Goal: Ask a question

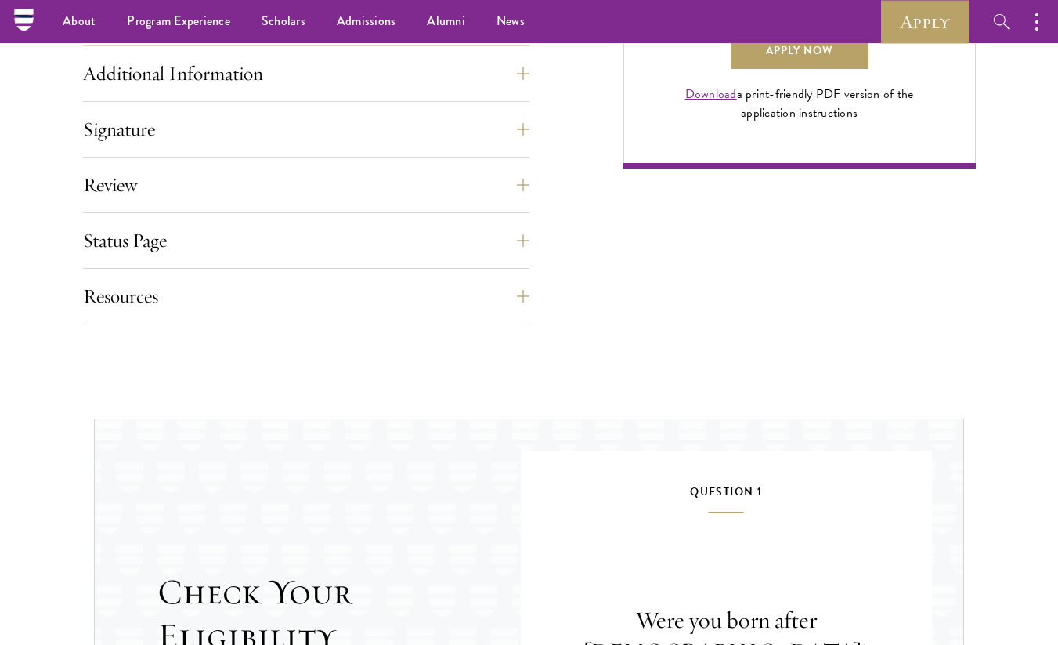
scroll to position [1204, 0]
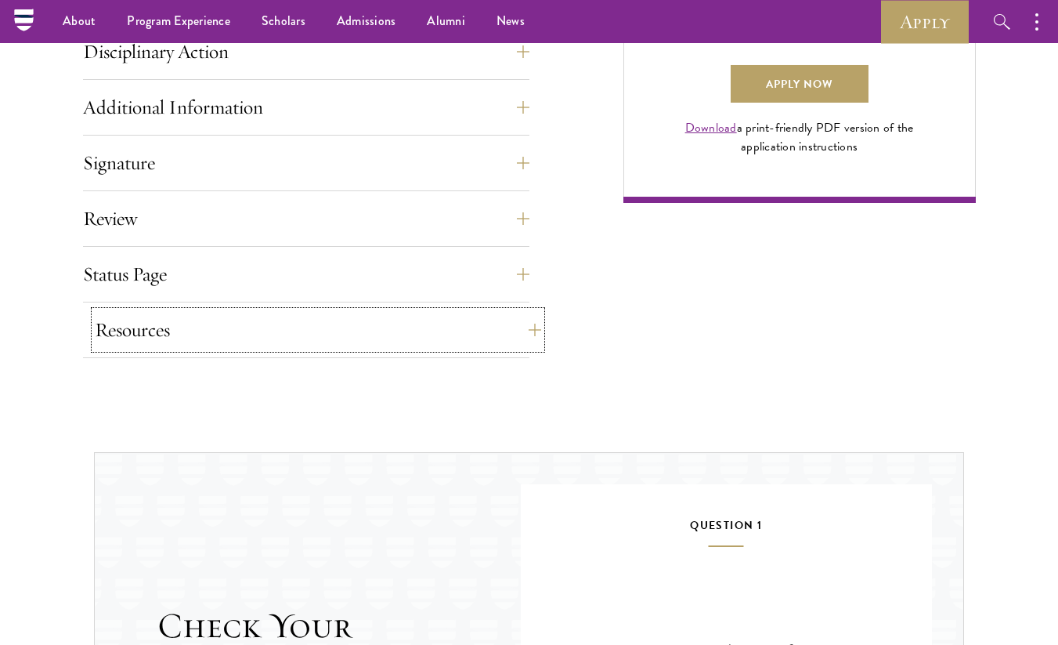
click at [267, 333] on button "Resources" at bounding box center [318, 330] width 446 height 38
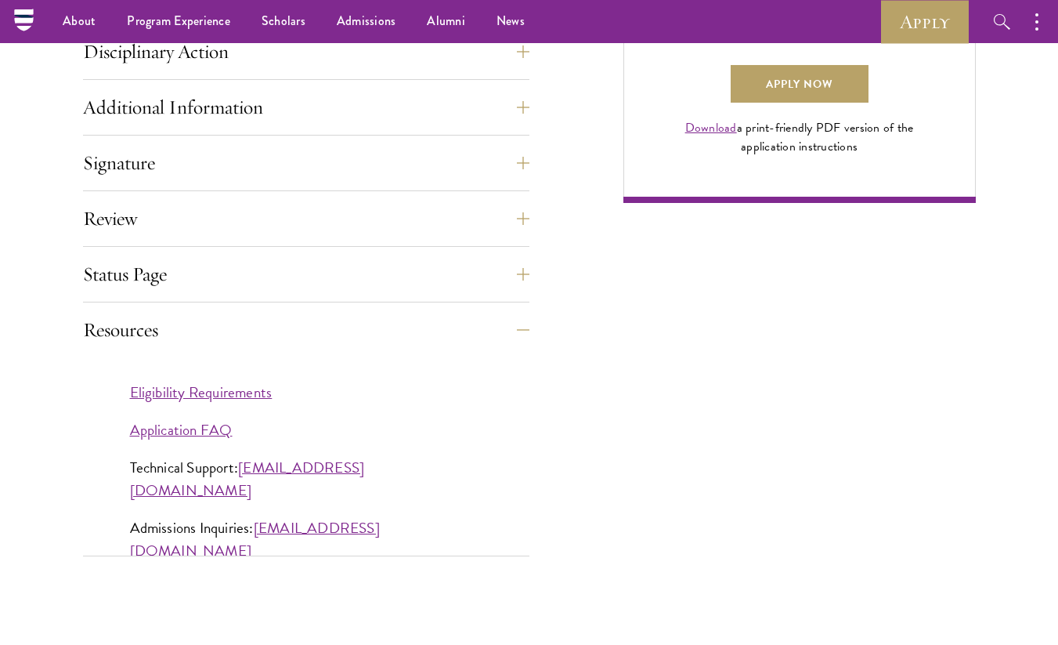
click at [326, 377] on div "Eligibility Requirements Application FAQ Technical Support: [EMAIL_ADDRESS][DOM…" at bounding box center [306, 479] width 446 height 244
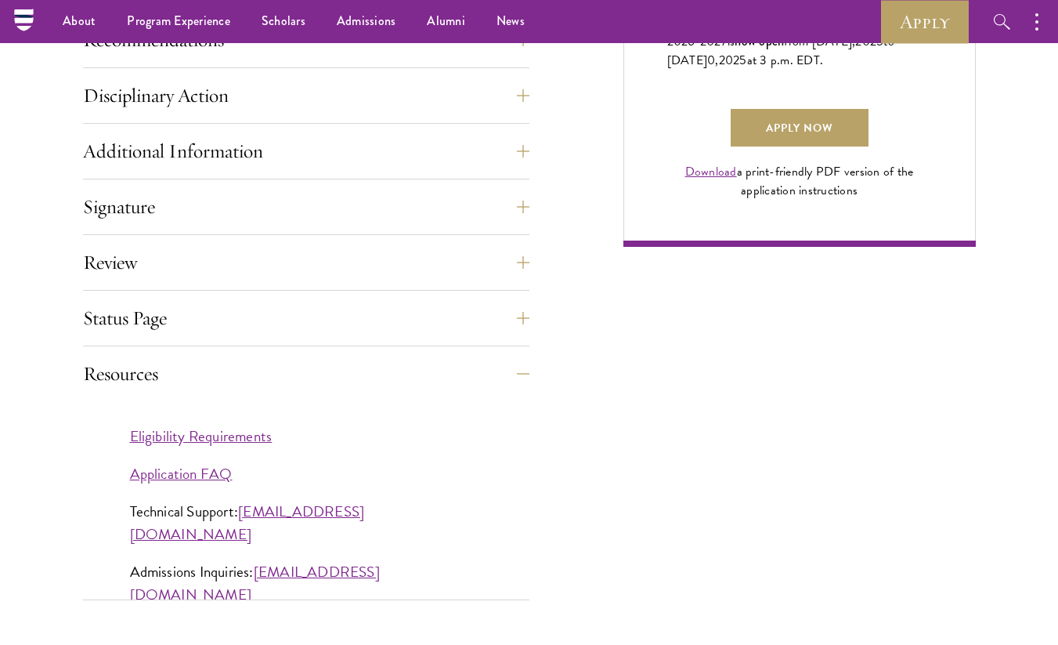
scroll to position [1158, 0]
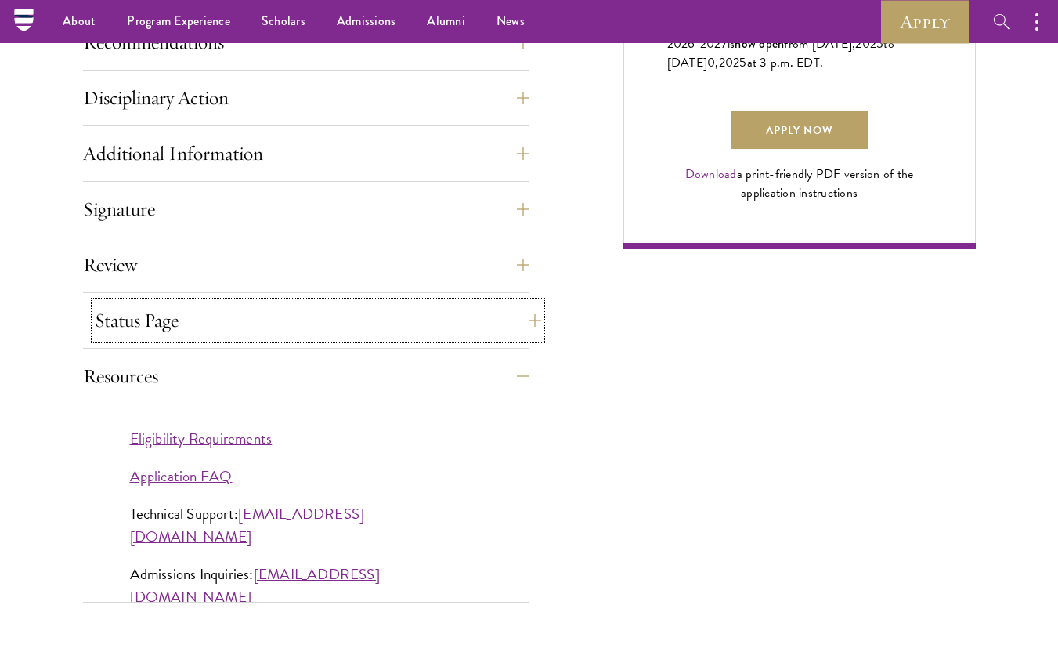
click at [165, 326] on button "Status Page" at bounding box center [318, 321] width 446 height 38
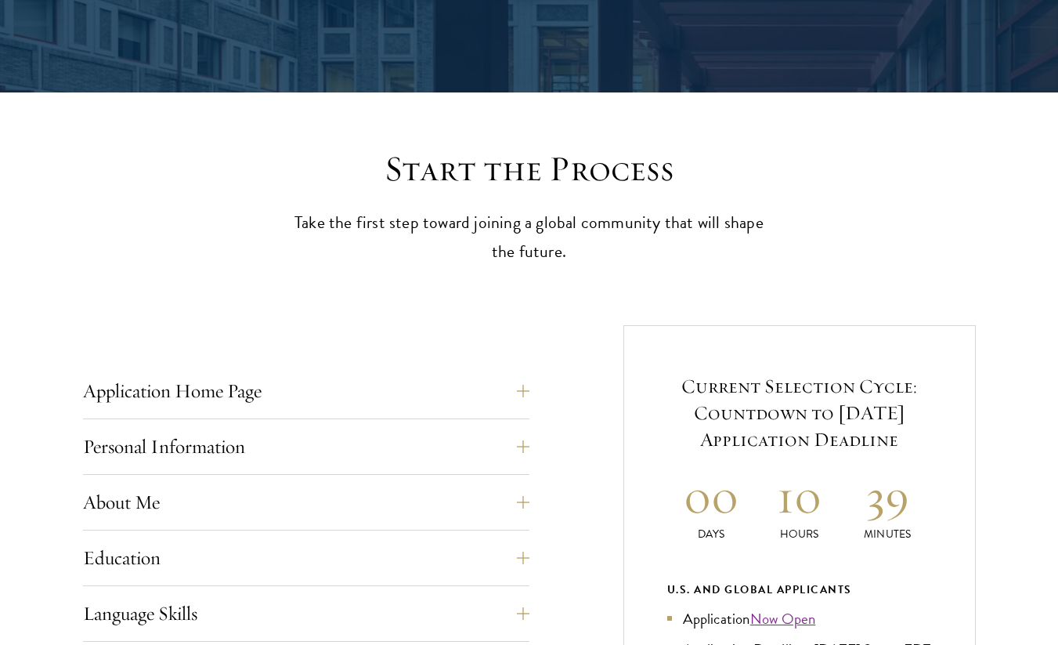
scroll to position [916, 0]
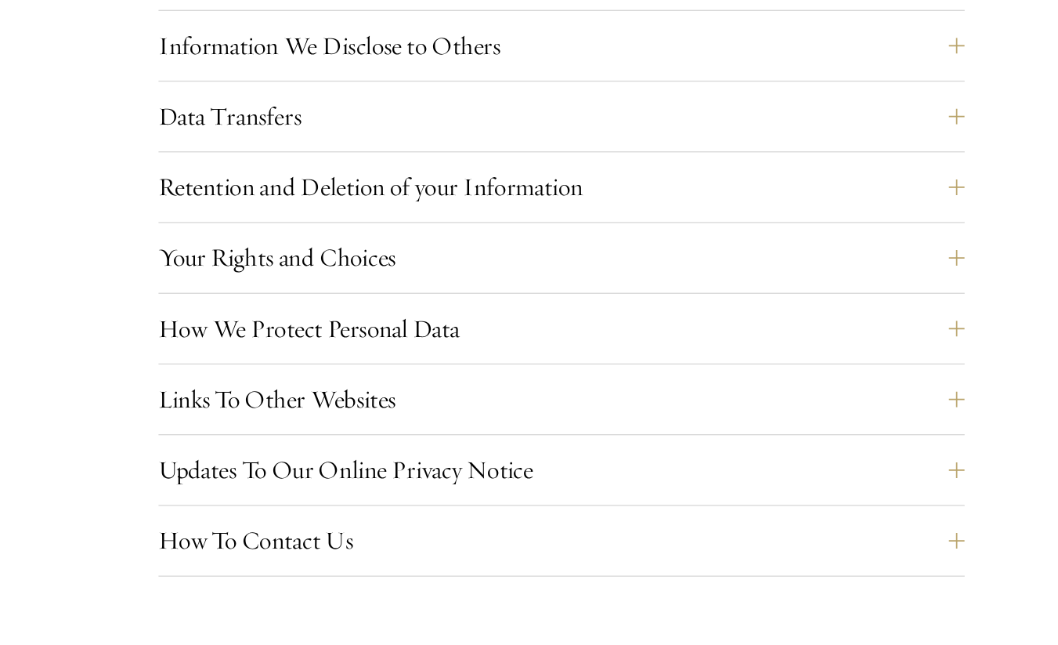
scroll to position [1440, 0]
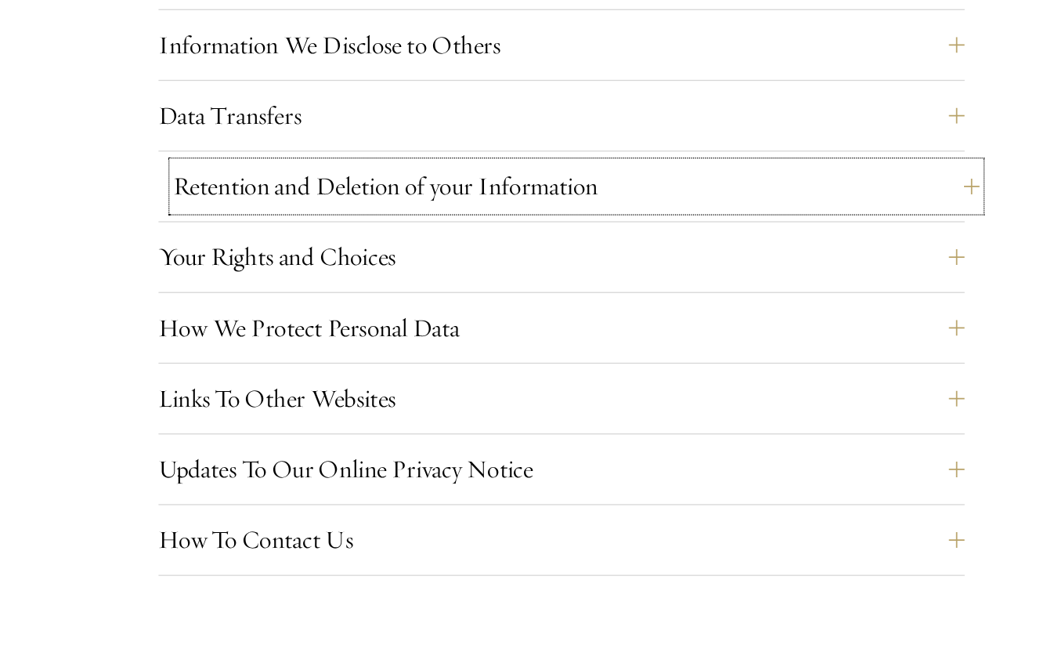
click at [308, 294] on button "Retention and Deletion of your Information" at bounding box center [541, 284] width 634 height 38
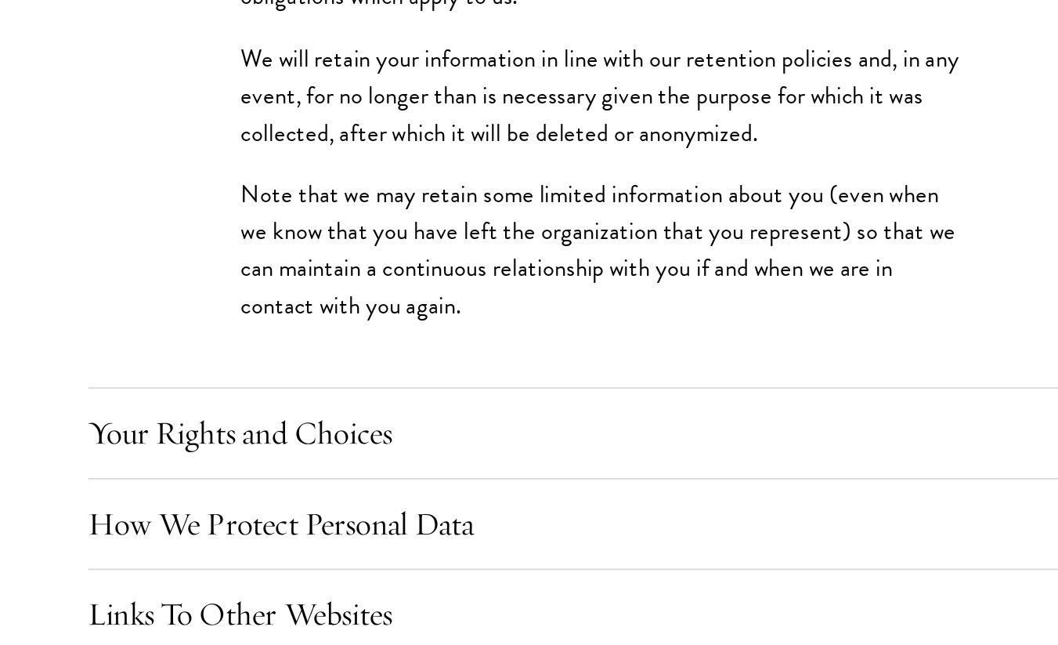
scroll to position [1654, 0]
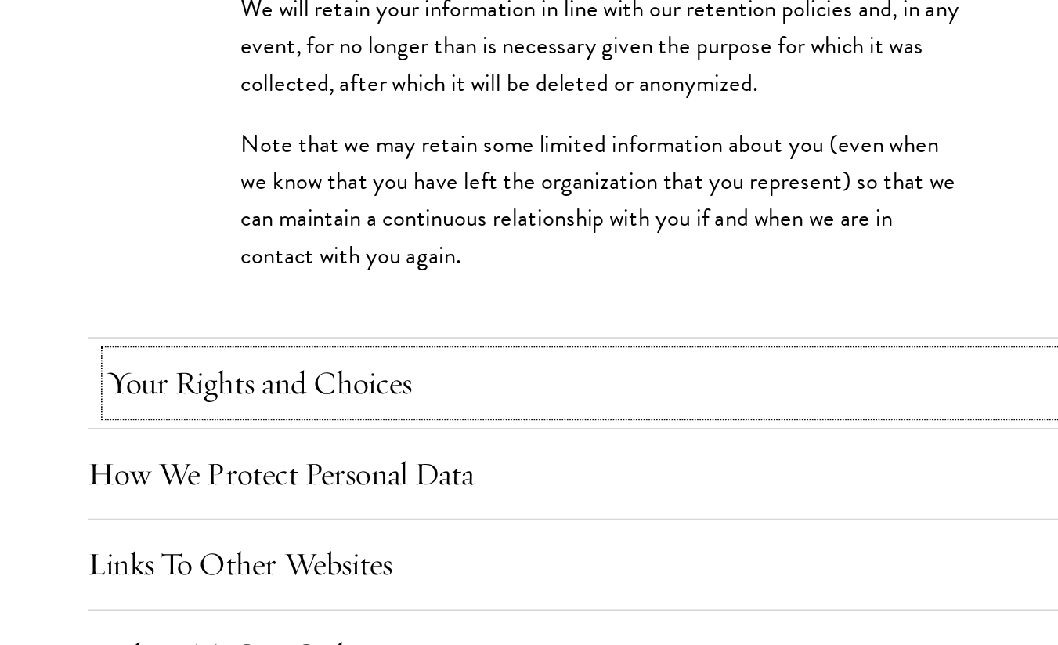
click at [301, 471] on button "Your Rights and Choices" at bounding box center [541, 484] width 634 height 38
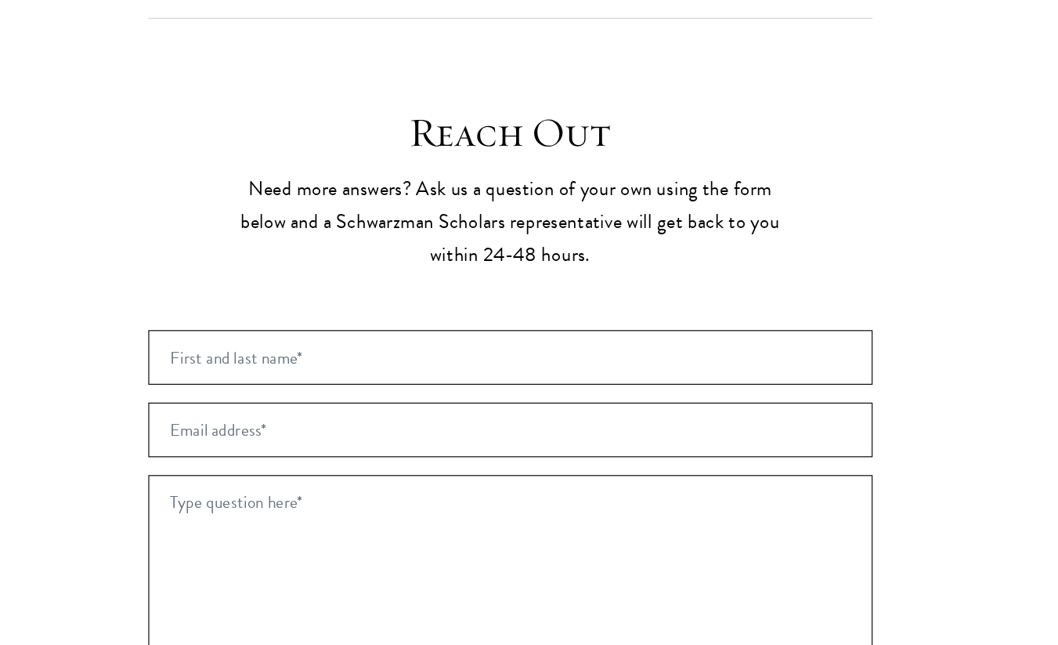
scroll to position [2952, 0]
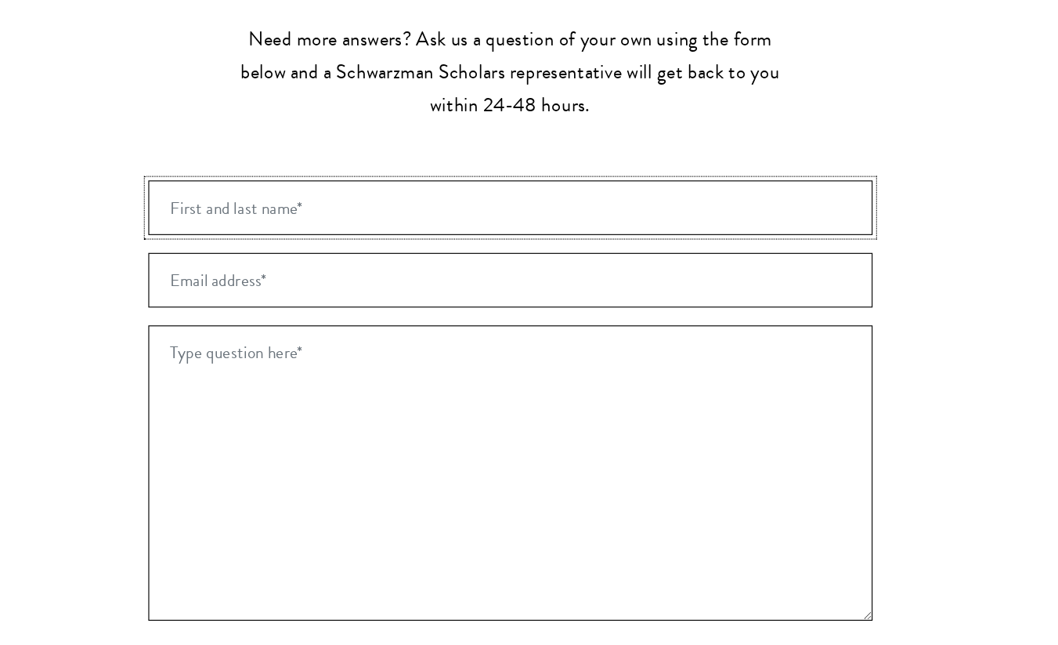
click at [354, 267] on input "First and last name* *" at bounding box center [529, 262] width 634 height 48
type input "Grace Ruijia Li"
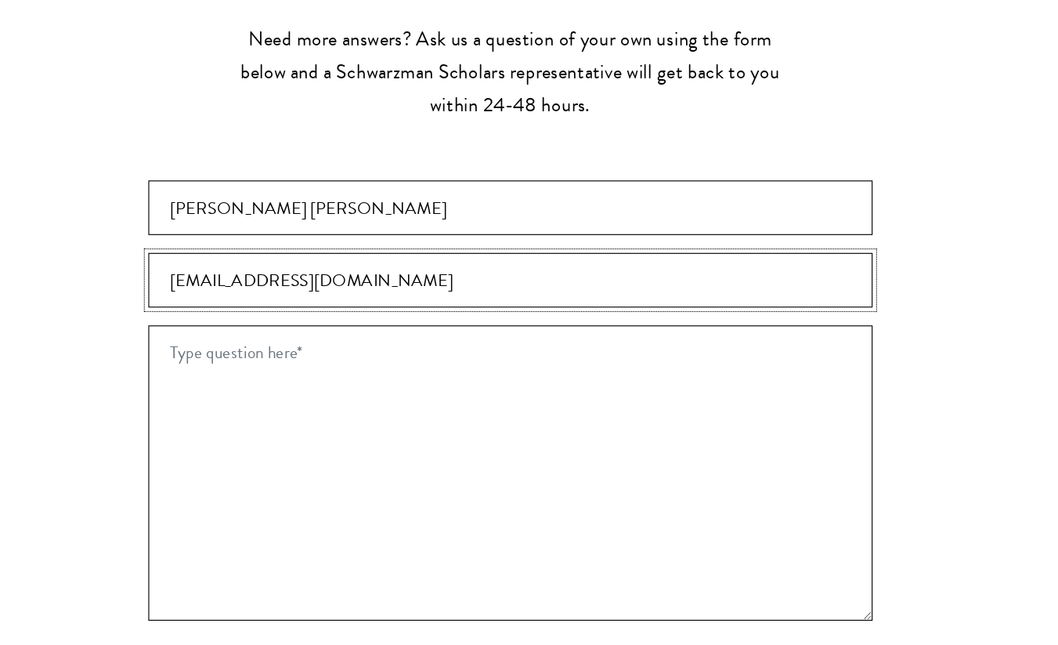
click at [294, 327] on input "Grace_li@brown.edu" at bounding box center [529, 326] width 634 height 48
type input "Grace_li@alumni.brown.edu"
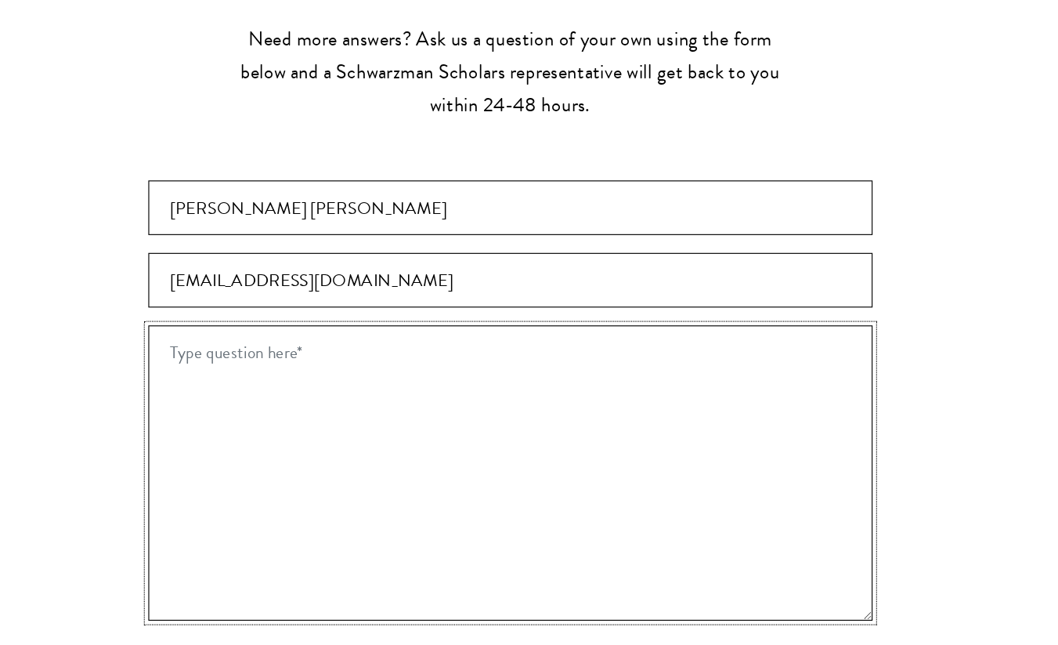
click at [374, 400] on textarea "Type question here* *" at bounding box center [529, 494] width 634 height 258
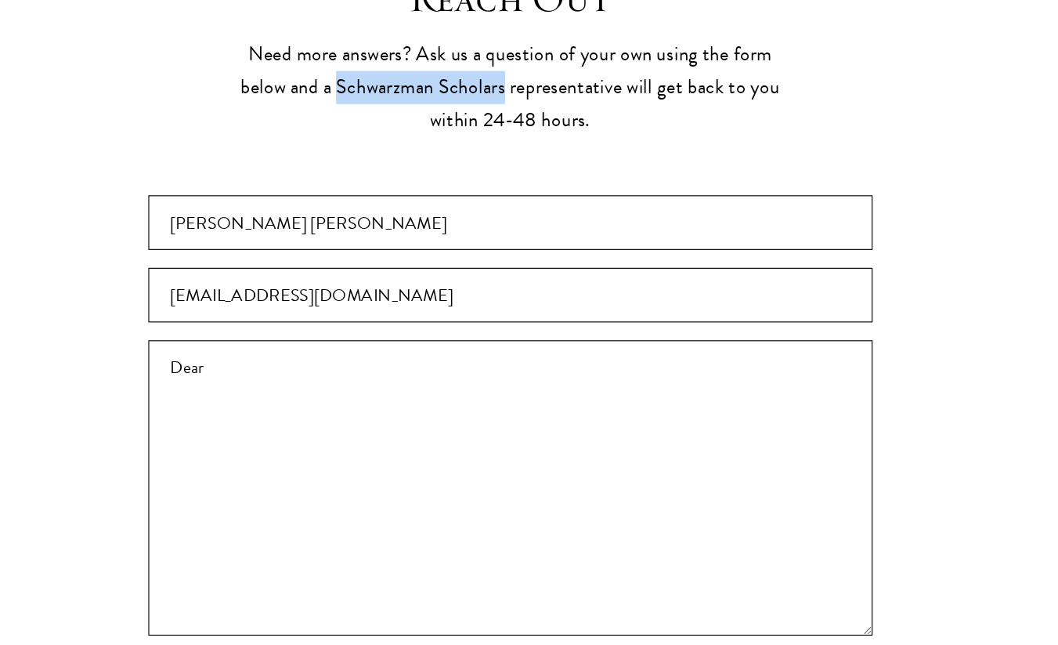
drag, startPoint x: 377, startPoint y: 146, endPoint x: 525, endPoint y: 146, distance: 147.2
click at [525, 146] on p "Need more answers? Ask us a question of your own using the form below and a Sch…" at bounding box center [530, 143] width 486 height 87
copy p "Schwarzman Scholars"
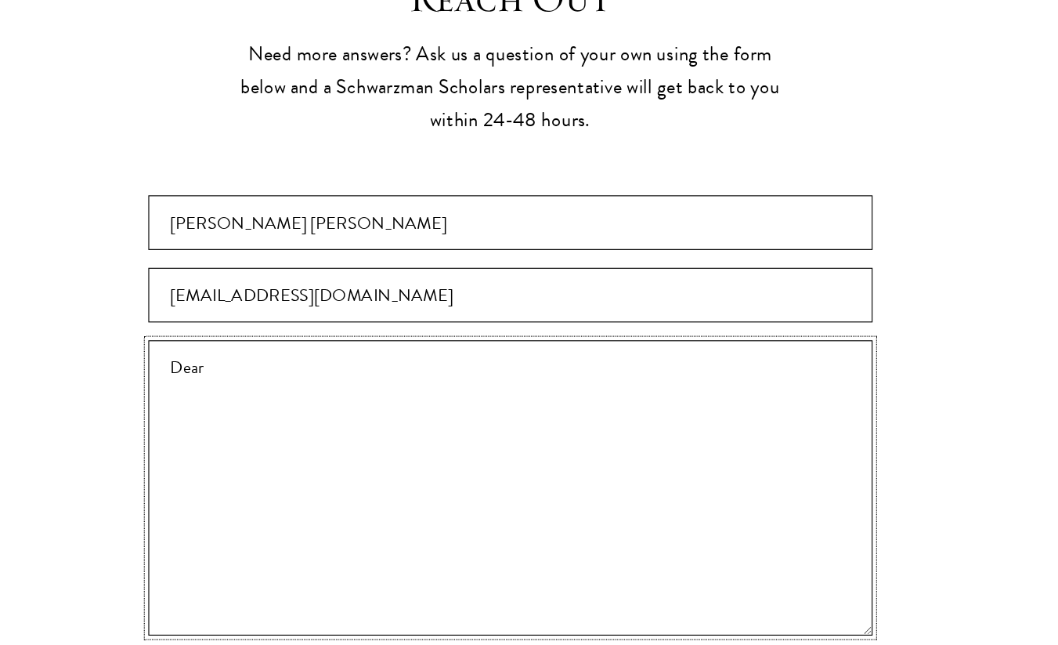
click at [432, 411] on textarea "Dear" at bounding box center [529, 494] width 634 height 258
paste textarea "Schwarzman Scholars"
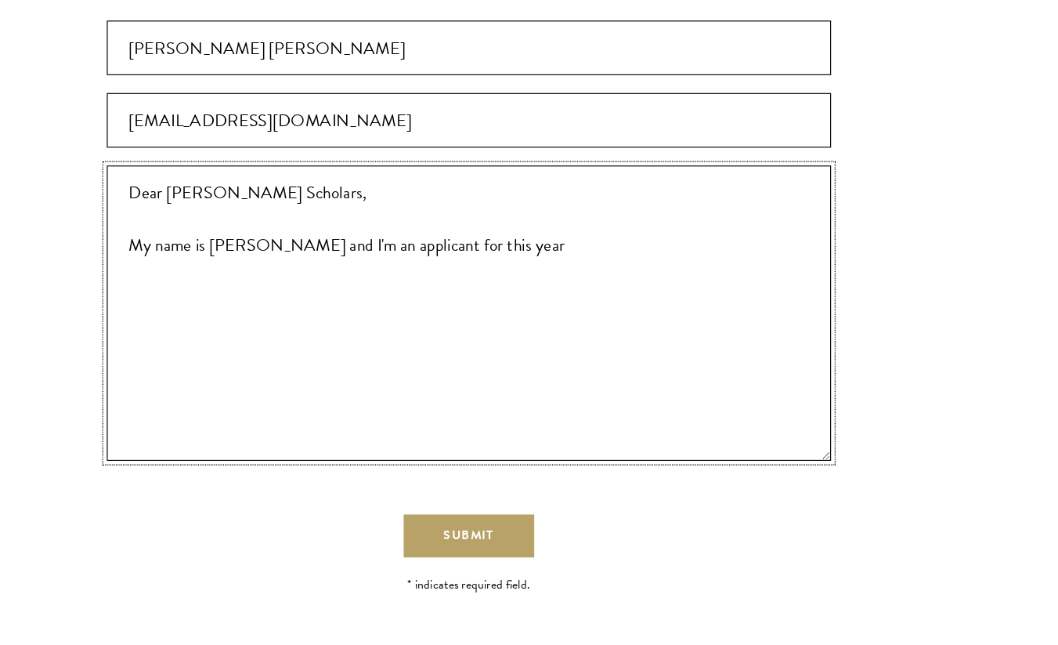
scroll to position [3094, 0]
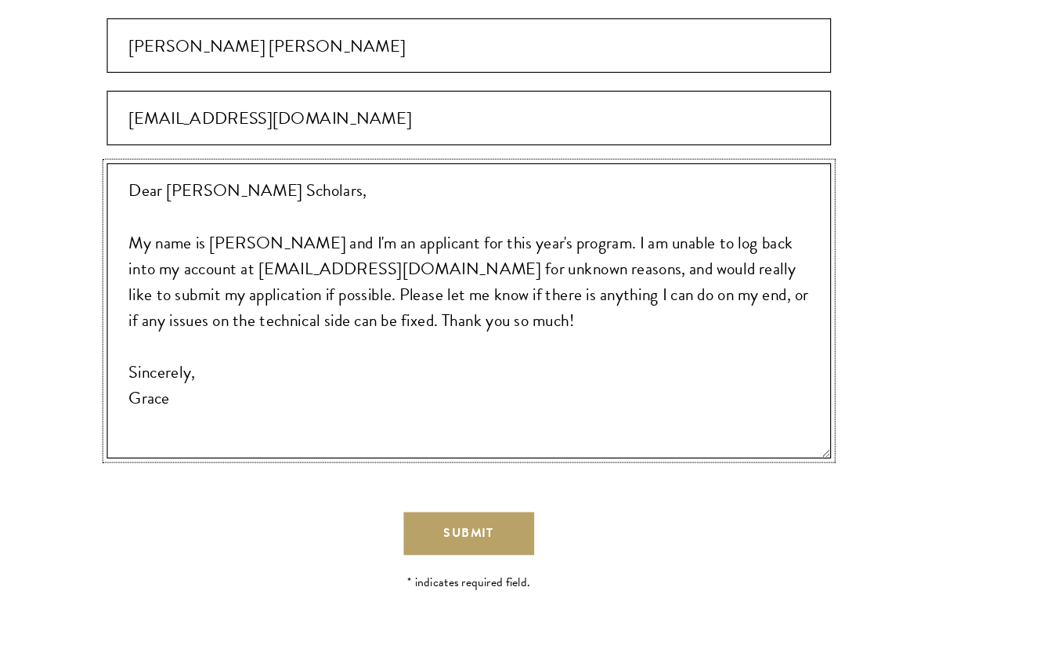
click at [393, 249] on textarea "Dear Schwarzman Scholars, My name is Grace Li and I'm an applicant for this yea…" at bounding box center [529, 351] width 634 height 258
click at [532, 330] on textarea "Dear Schwarzman Scholars team, My name is Grace Li and I'm an applicant for thi…" at bounding box center [529, 351] width 634 height 258
type textarea "Dear Schwarzman Scholars team, My name is Grace Li and I'm an applicant for thi…"
click at [538, 543] on span "Submit" at bounding box center [530, 546] width 44 height 16
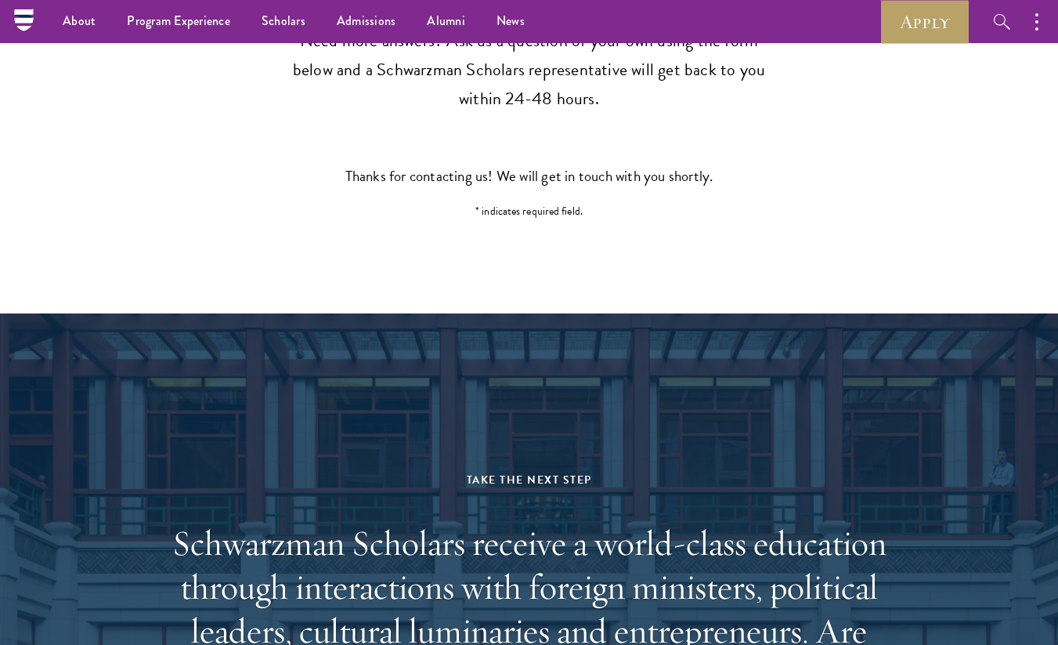
scroll to position [2923, 0]
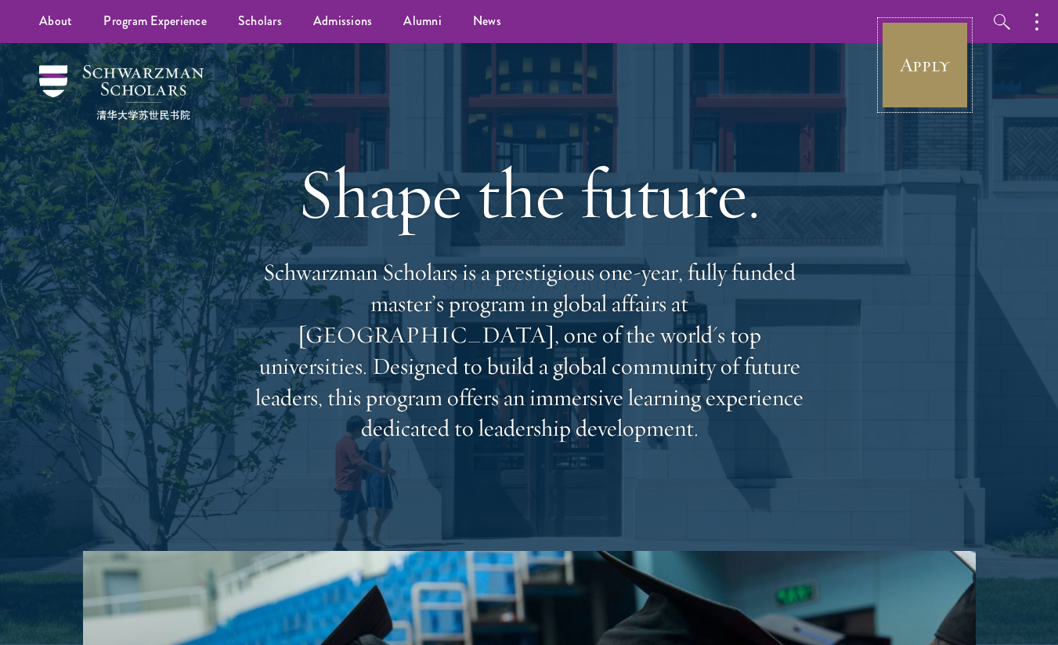
click at [913, 37] on link "Apply" at bounding box center [925, 65] width 88 height 88
